Goal: Navigation & Orientation: Find specific page/section

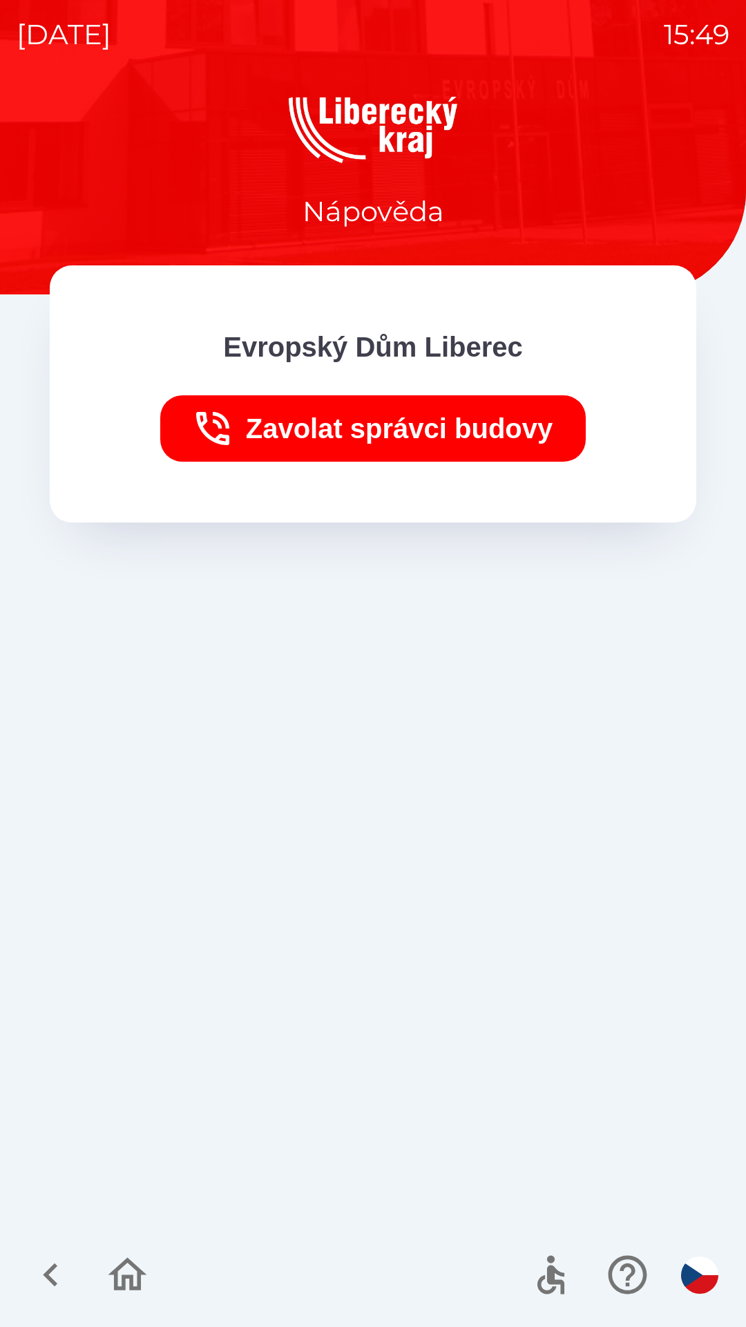
click at [42, 1223] on div at bounding box center [373, 1275] width 746 height 104
click at [44, 1272] on icon "button" at bounding box center [51, 1274] width 46 height 46
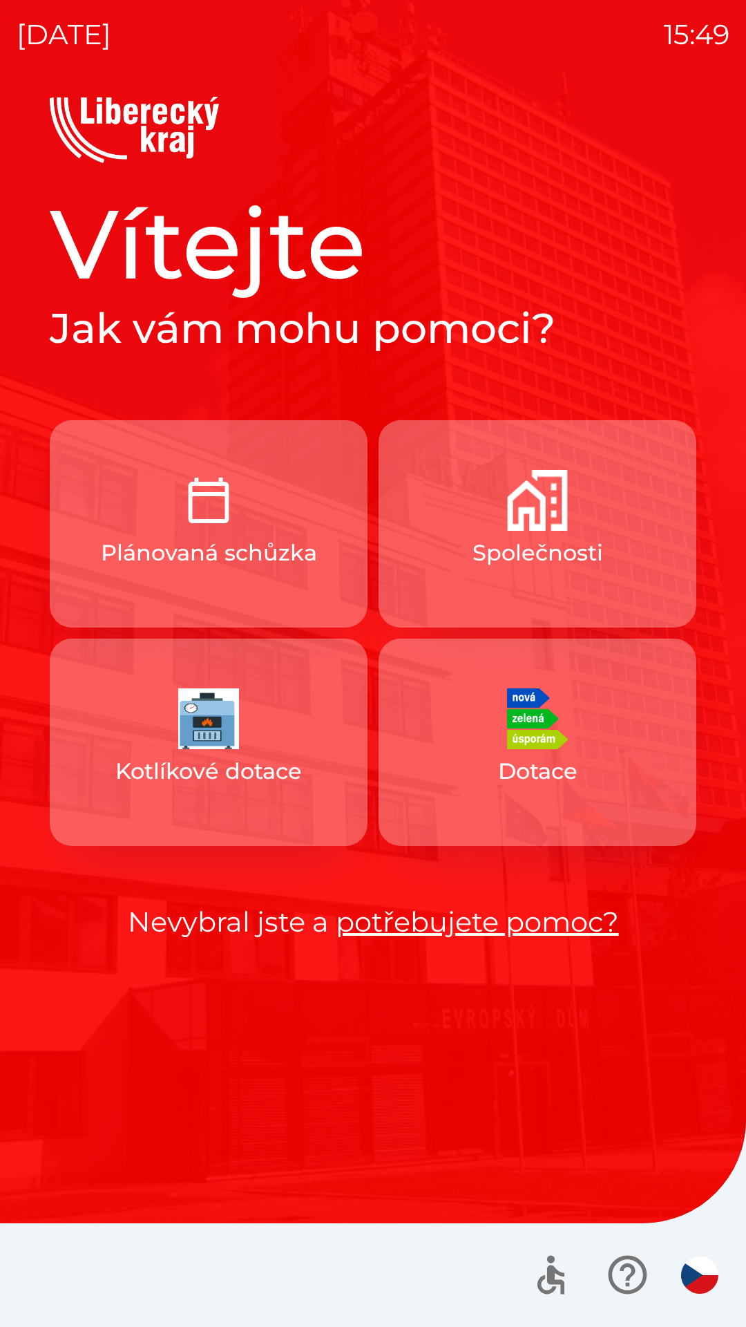
click at [41, 1285] on div at bounding box center [373, 1275] width 746 height 104
click at [475, 589] on button "Společnosti" at bounding box center [538, 523] width 318 height 207
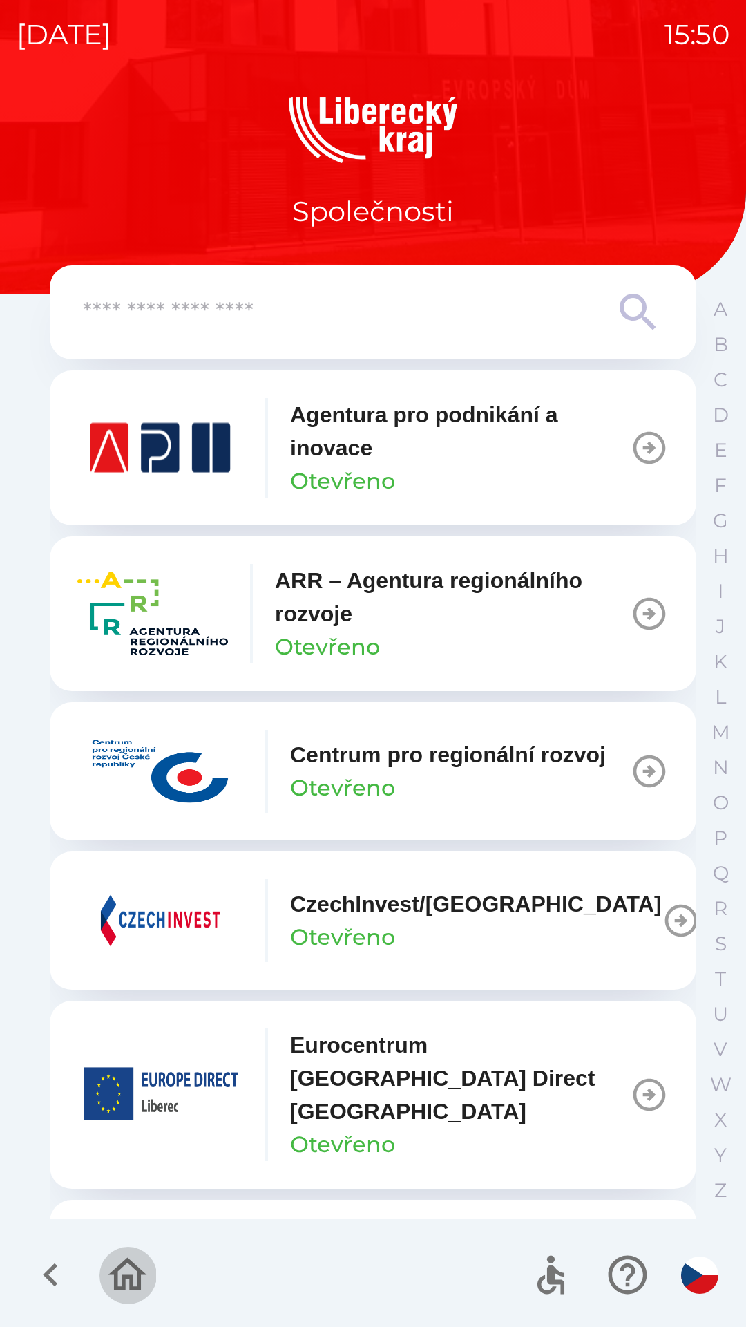
click at [142, 1271] on icon "button" at bounding box center [127, 1273] width 39 height 33
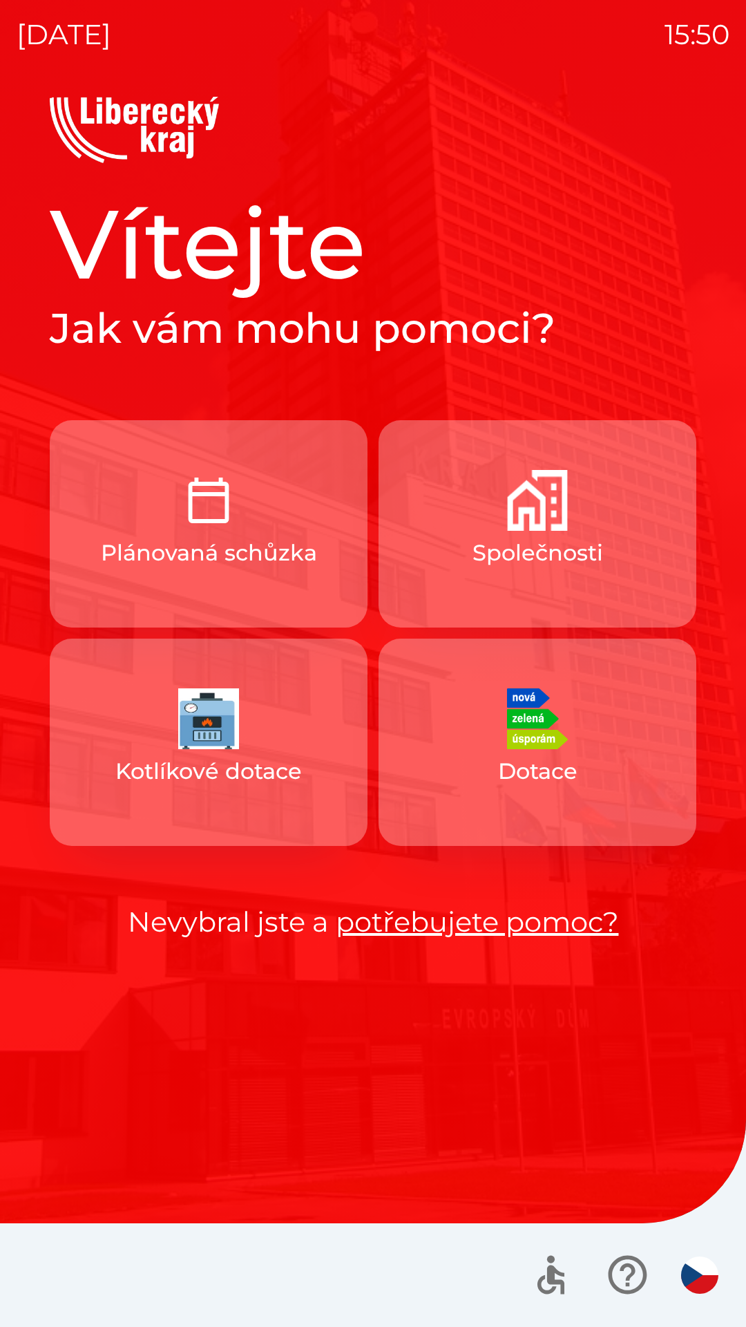
click at [139, 743] on button "Kotlíkové dotace" at bounding box center [209, 741] width 318 height 207
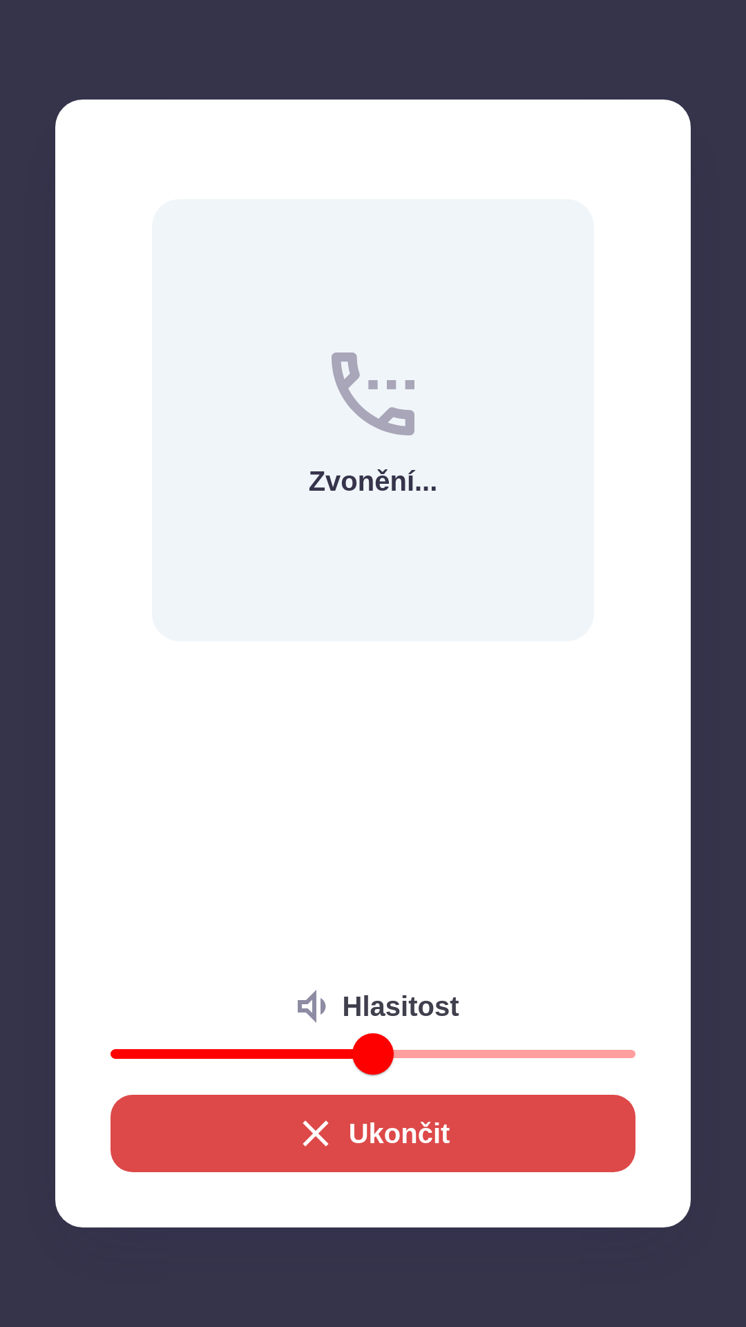
click at [279, 1103] on button "Ukončit" at bounding box center [373, 1132] width 525 height 77
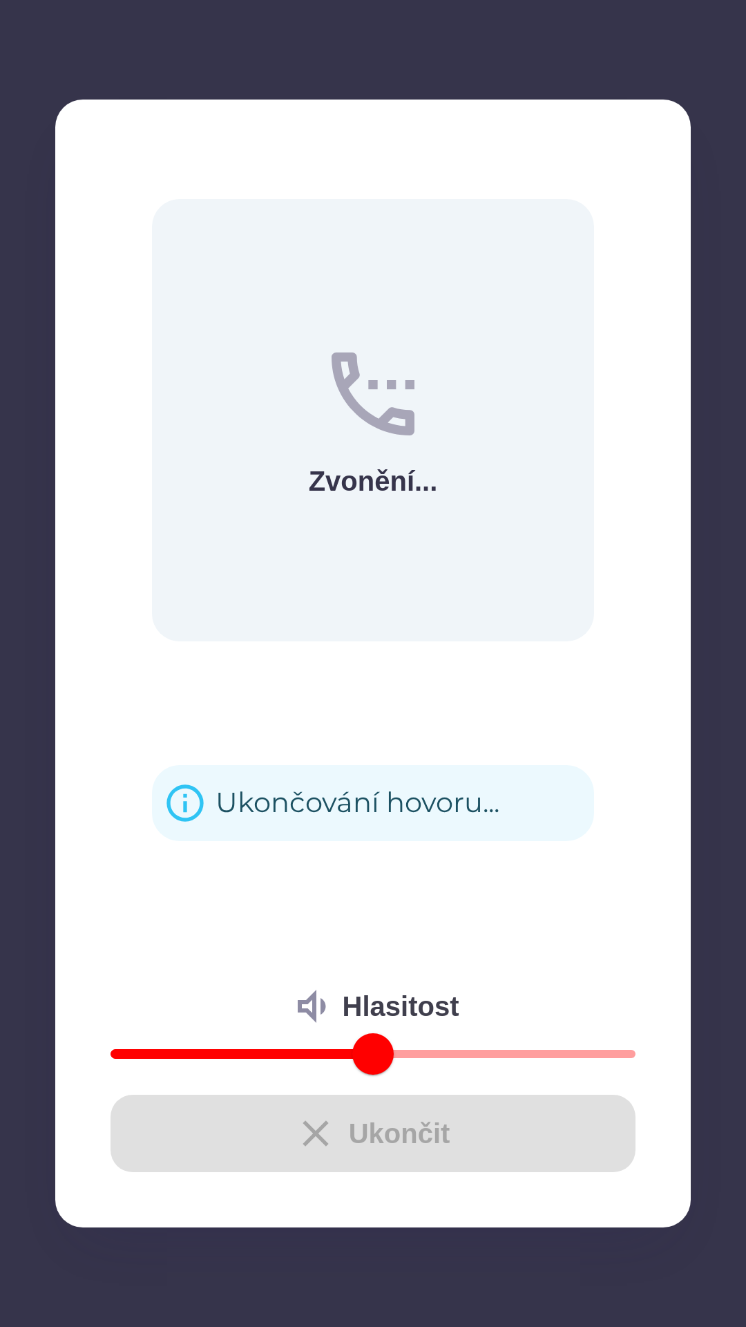
click at [191, 1143] on div "Ukončit" at bounding box center [373, 1132] width 525 height 77
click at [305, 1128] on div "Ukončit" at bounding box center [373, 1132] width 525 height 77
click at [311, 1140] on div "Ukončit" at bounding box center [373, 1132] width 525 height 77
click at [321, 1126] on div "Ukončit" at bounding box center [373, 1132] width 525 height 77
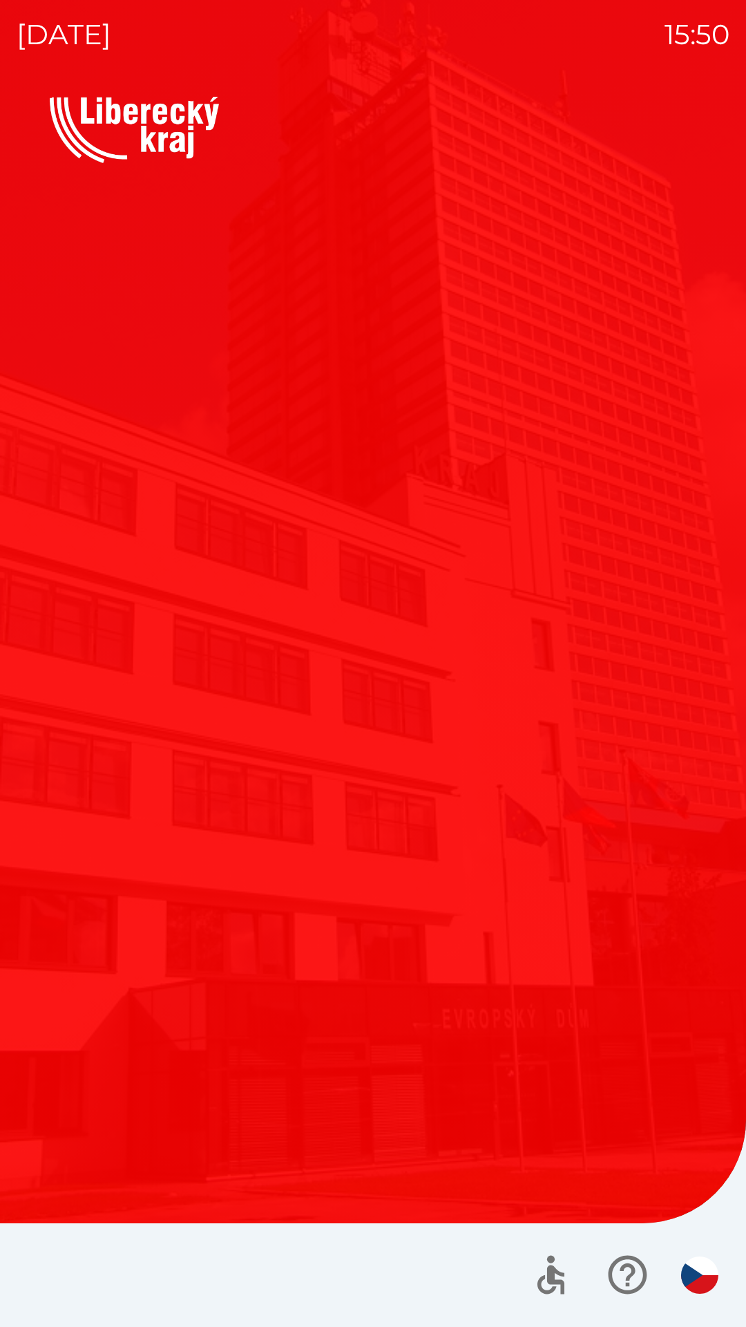
click at [36, 1211] on div "Vítejte Jak vám mohu pomoci? Plánovaná schůzka Společnosti Kotlíkové dotace Dot…" at bounding box center [373, 712] width 713 height 1230
